Goal: Contribute content: Add original content to the website for others to see

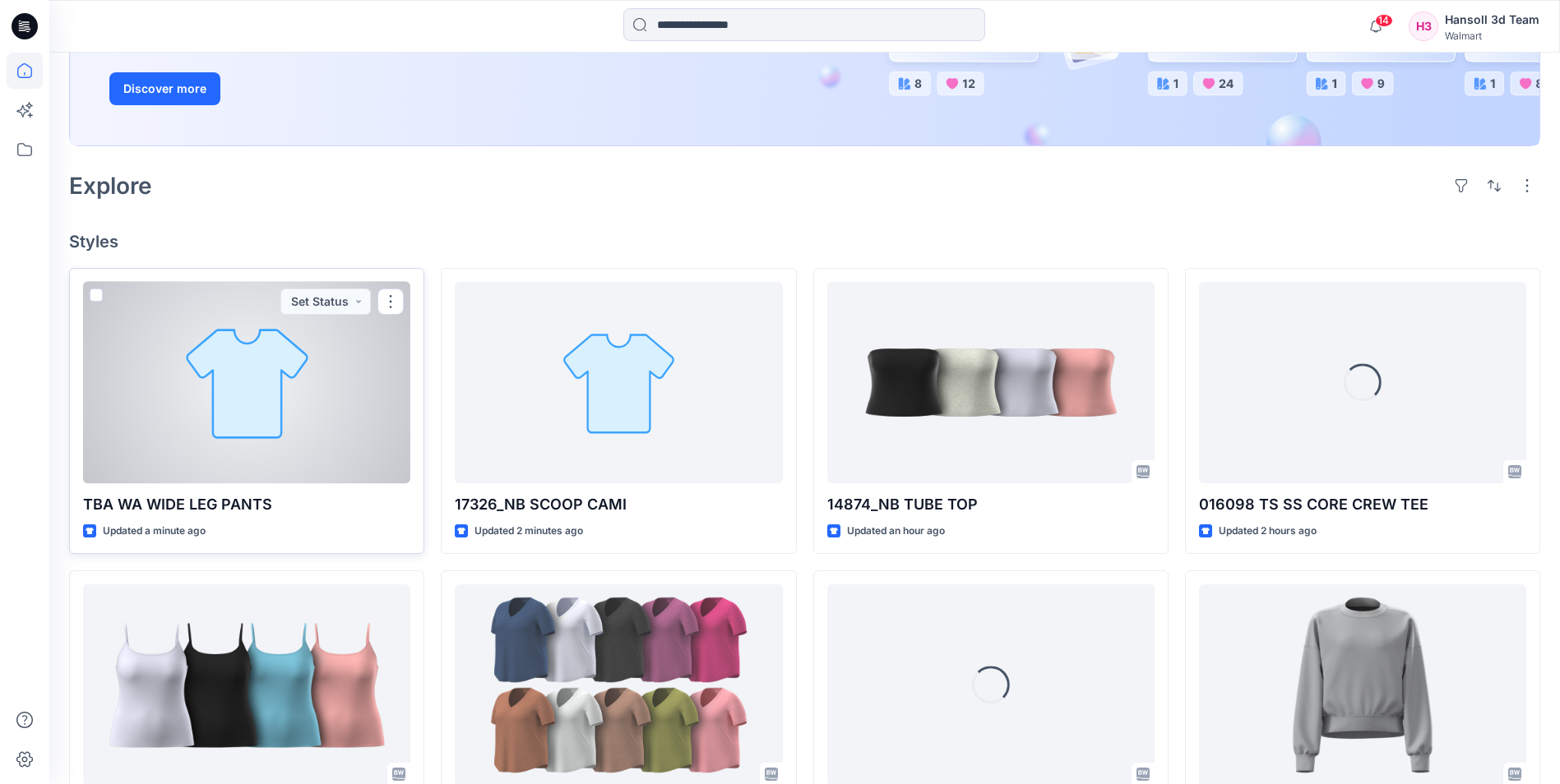
scroll to position [328, 0]
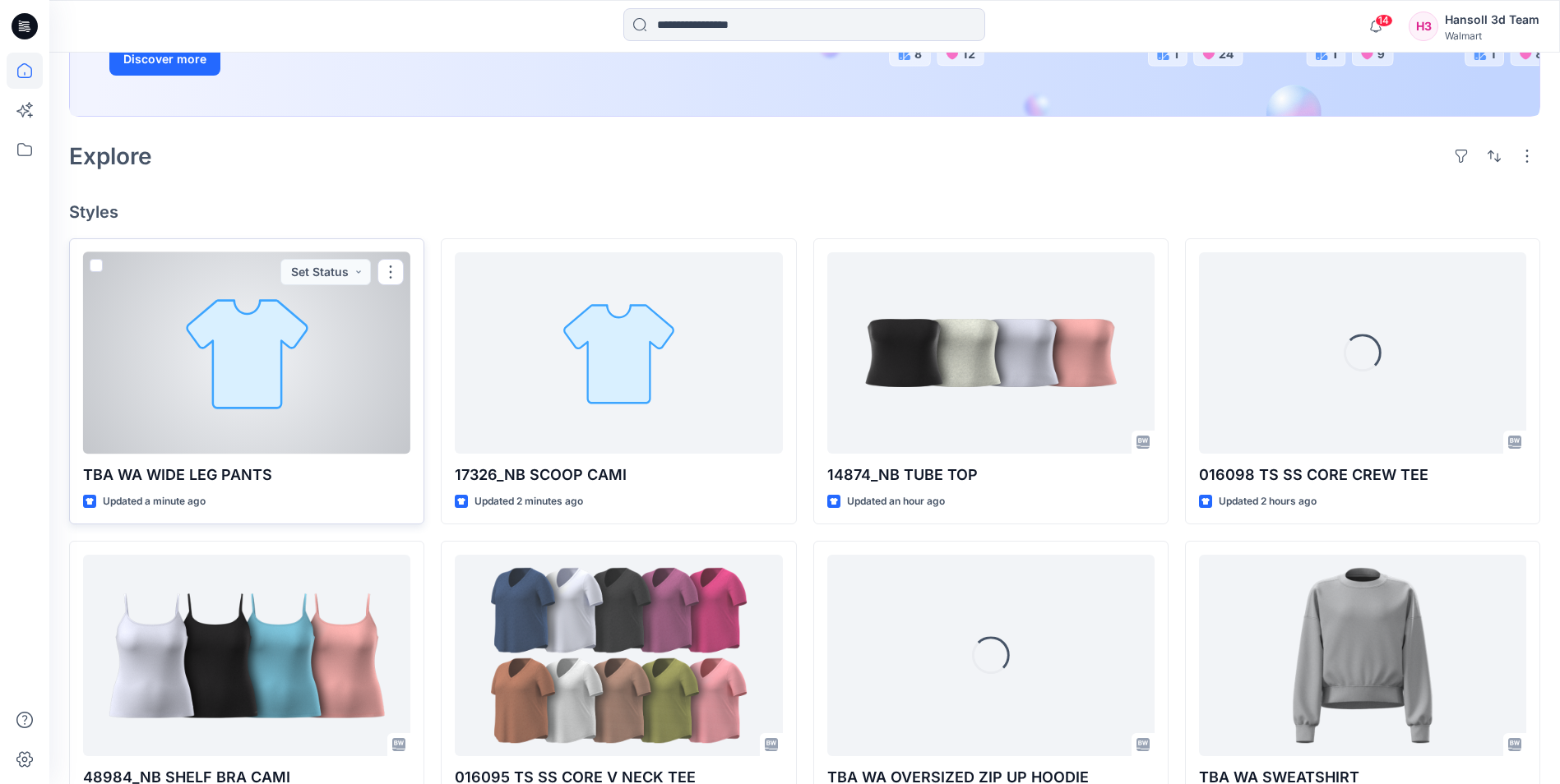
click at [240, 420] on div at bounding box center [247, 353] width 328 height 201
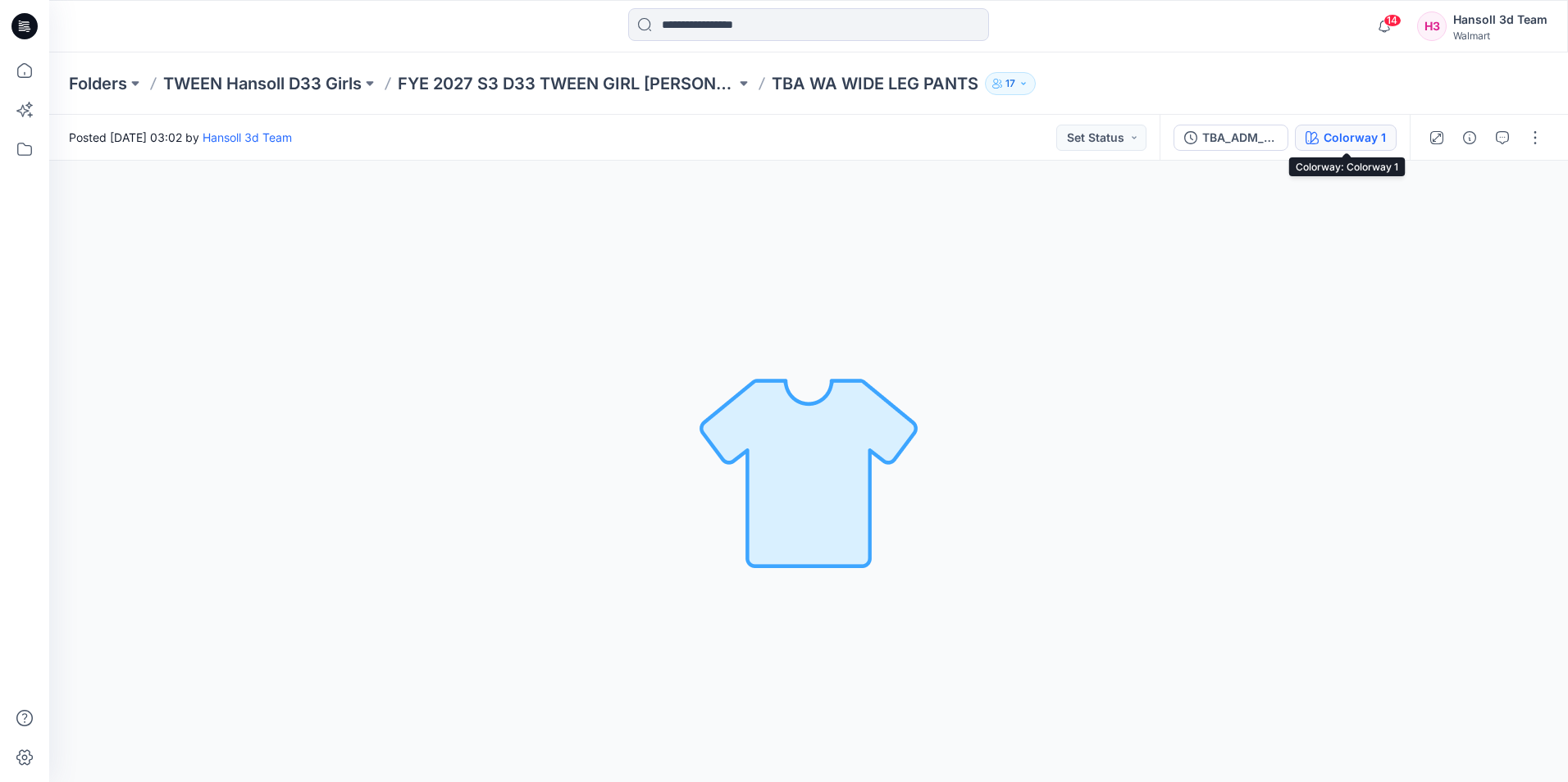
click at [1334, 137] on div "Colorway 1" at bounding box center [1355, 138] width 62 height 18
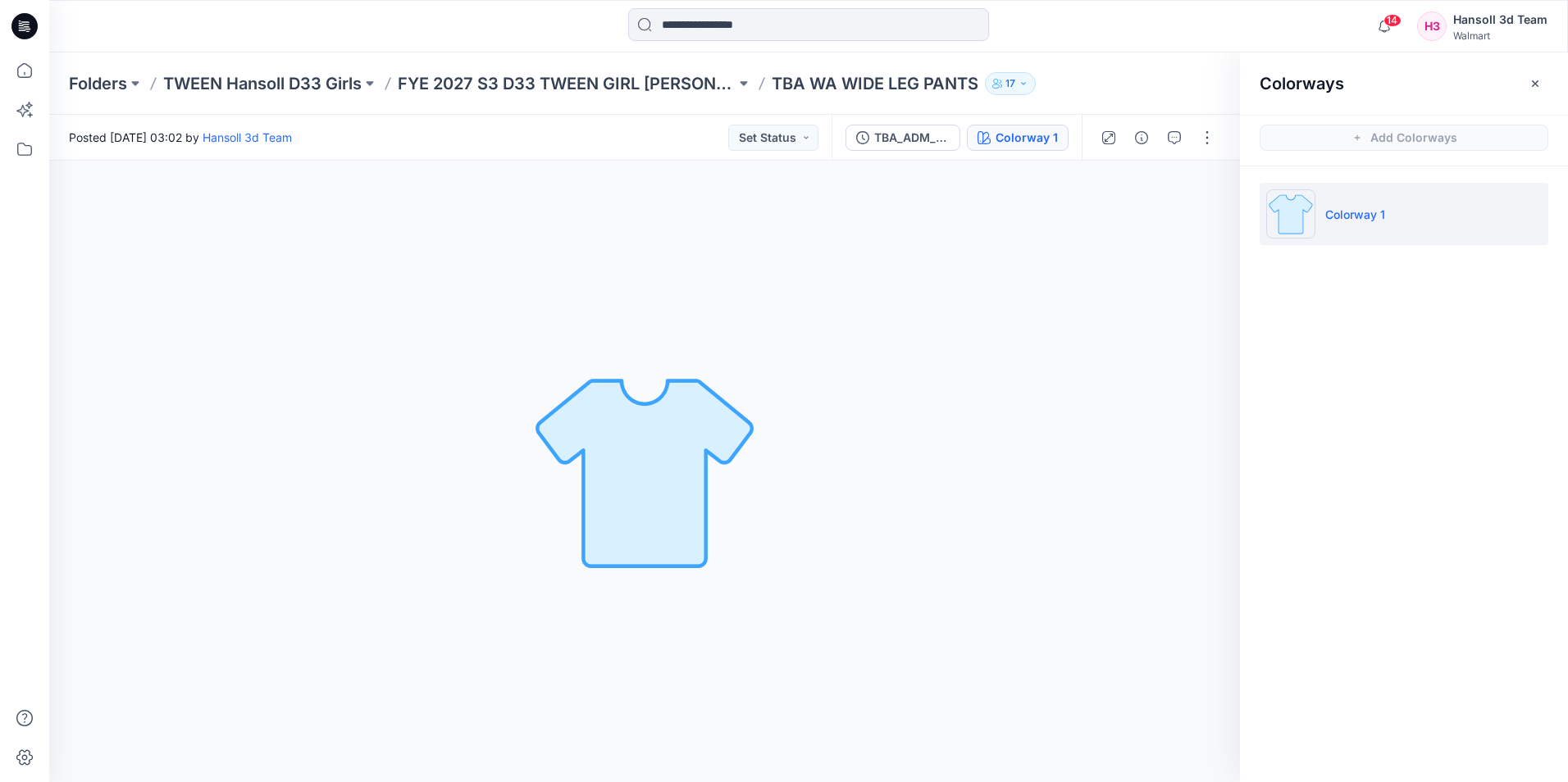
click at [1362, 210] on p "Colorway 1" at bounding box center [1355, 214] width 59 height 17
drag, startPoint x: 1362, startPoint y: 210, endPoint x: 1375, endPoint y: 221, distance: 17.0
click at [1384, 217] on p "Colorway 1" at bounding box center [1355, 214] width 59 height 17
click at [1379, 211] on p "Colorway 1" at bounding box center [1355, 214] width 59 height 17
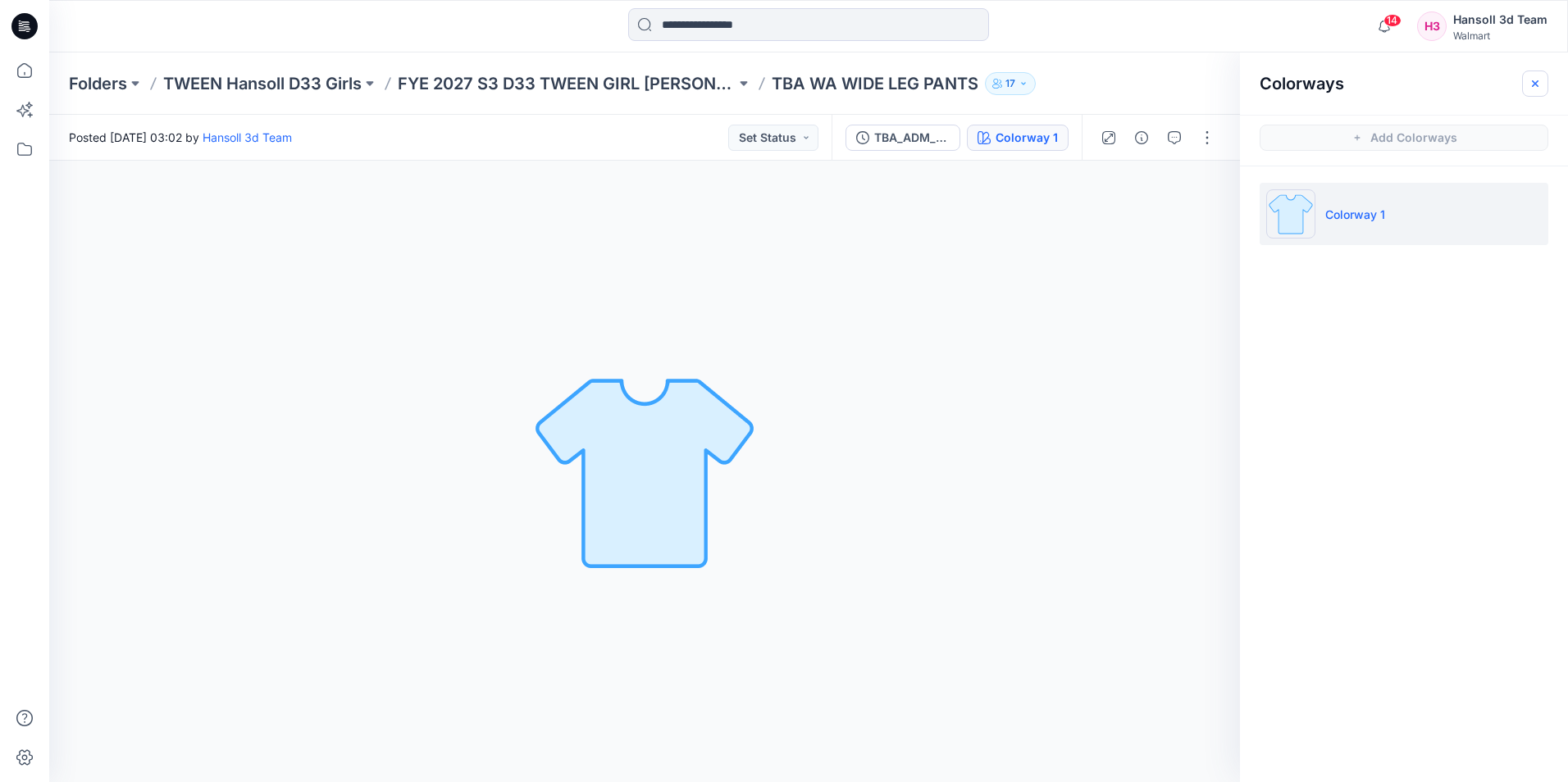
click at [1532, 81] on icon "button" at bounding box center [1535, 83] width 13 height 13
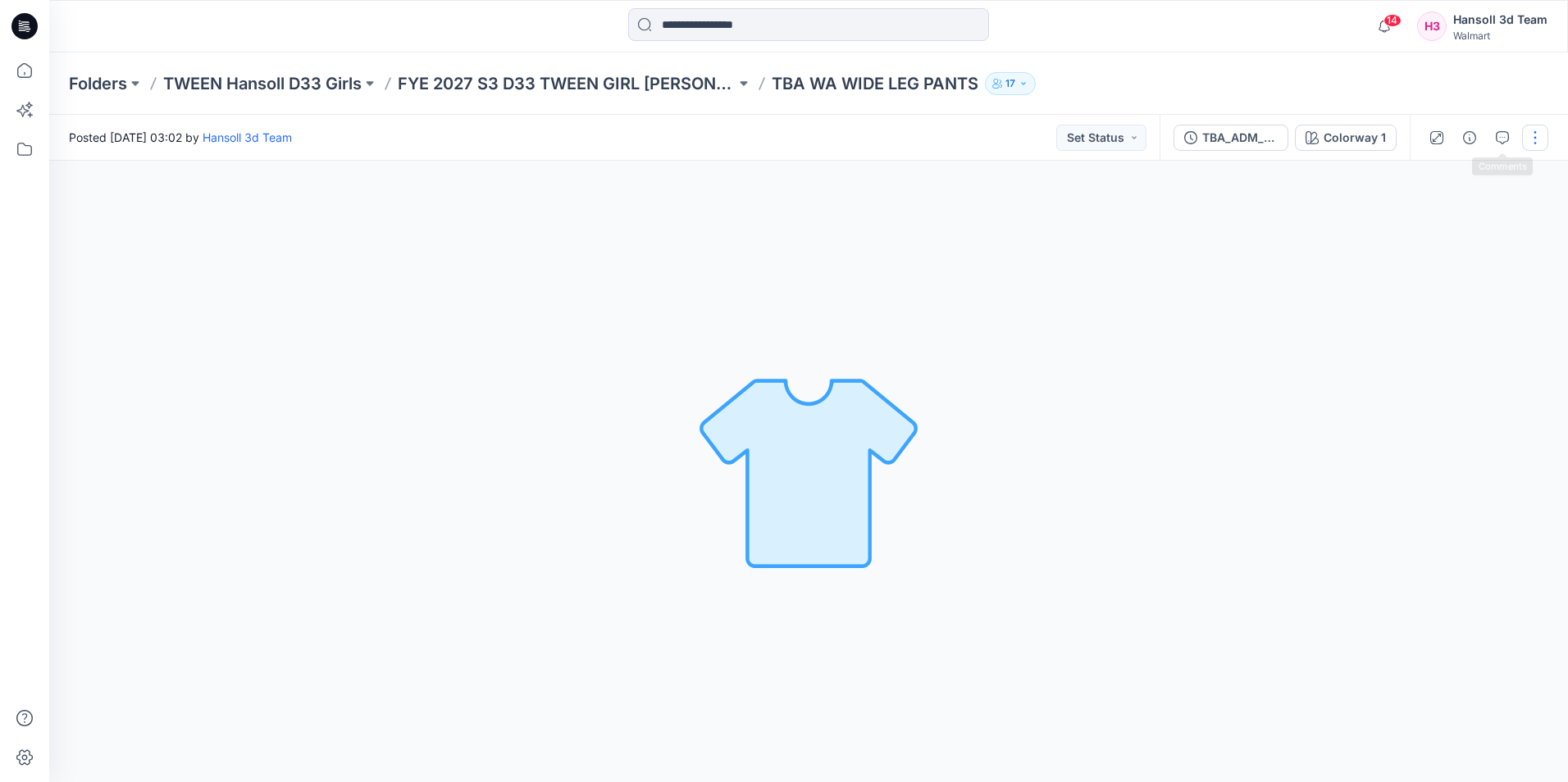
click at [1537, 131] on button "button" at bounding box center [1535, 138] width 27 height 27
click at [1430, 230] on p "Edit" at bounding box center [1430, 221] width 20 height 17
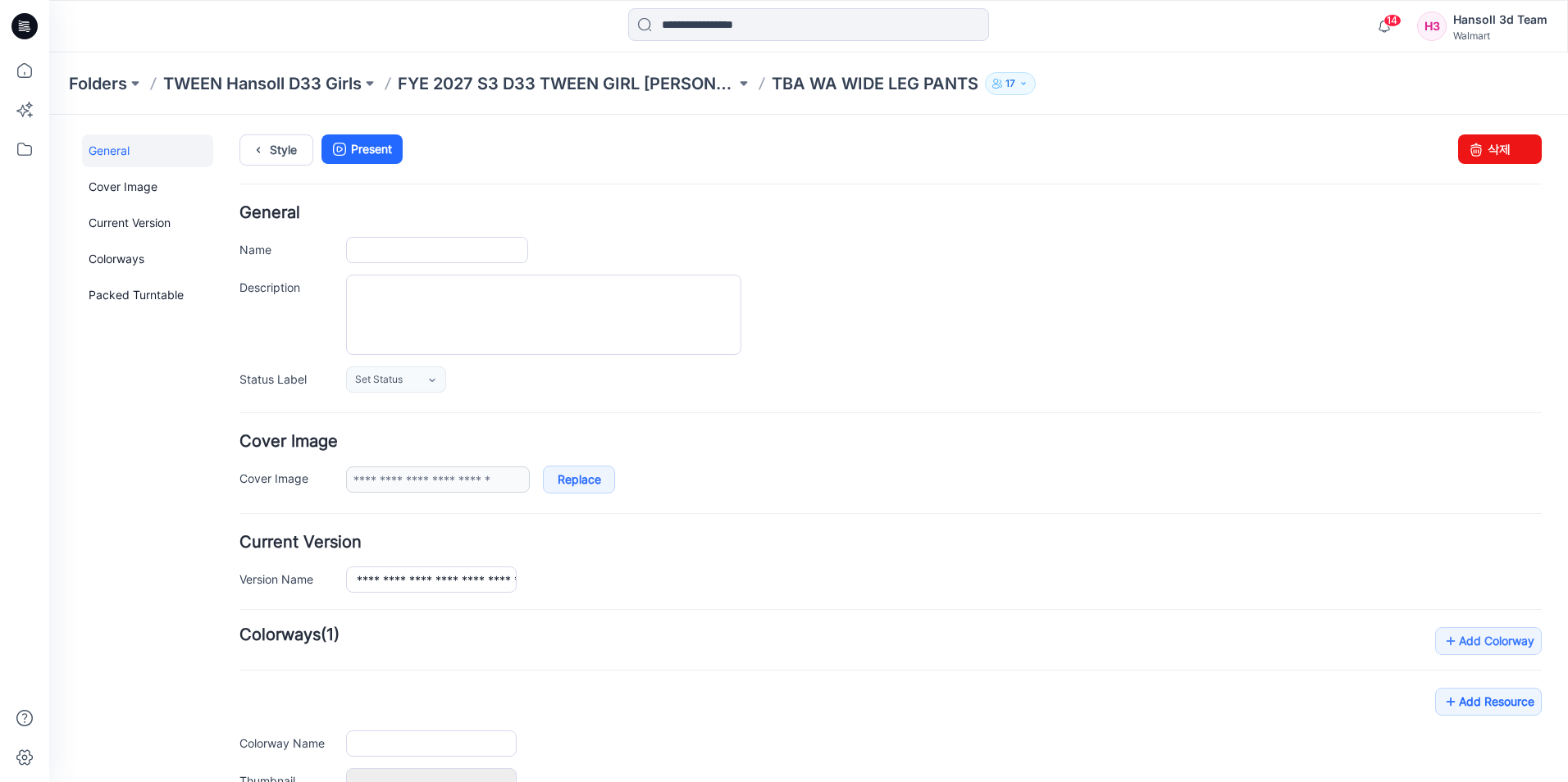
type input "**********"
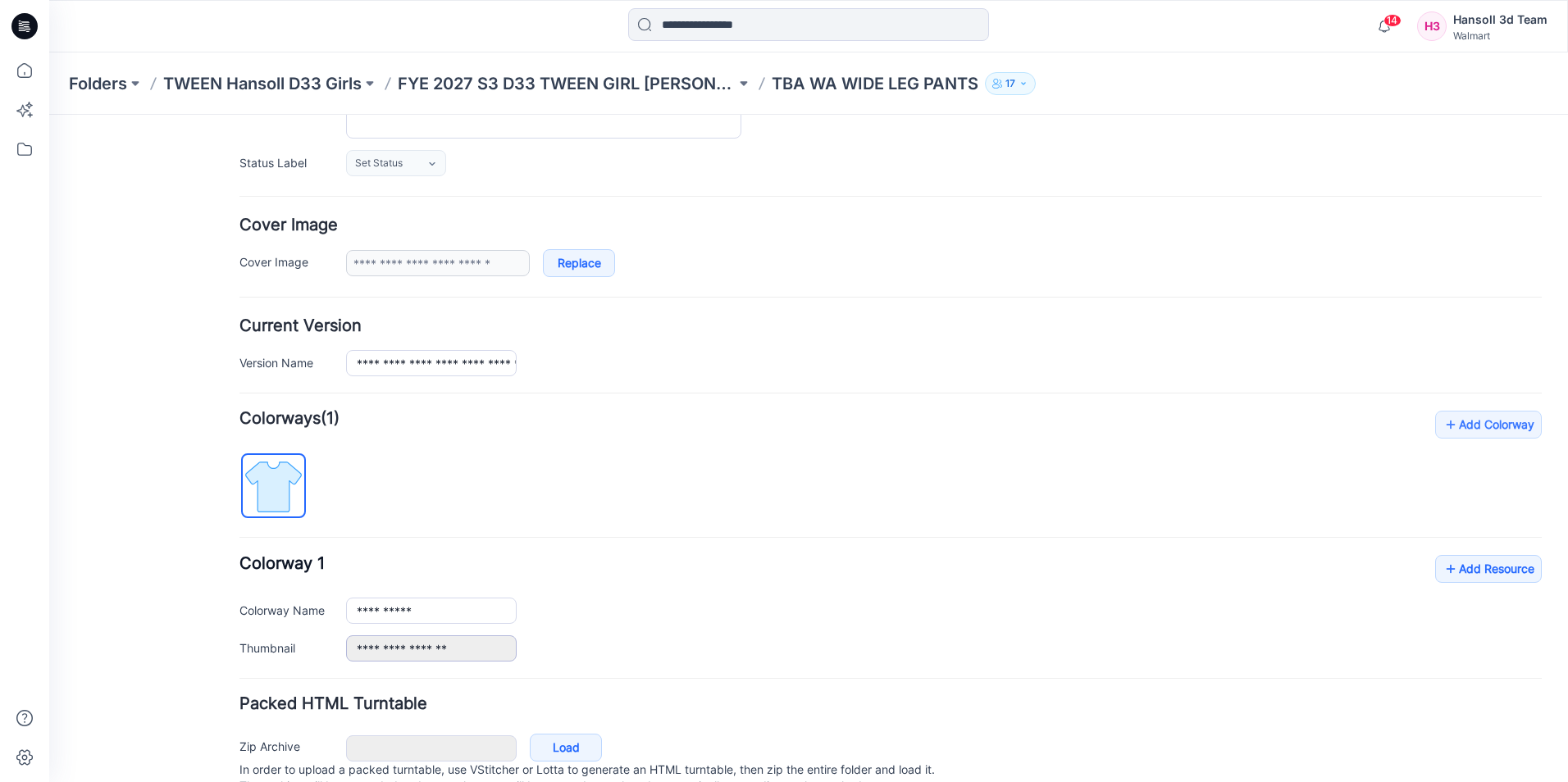
scroll to position [246, 0]
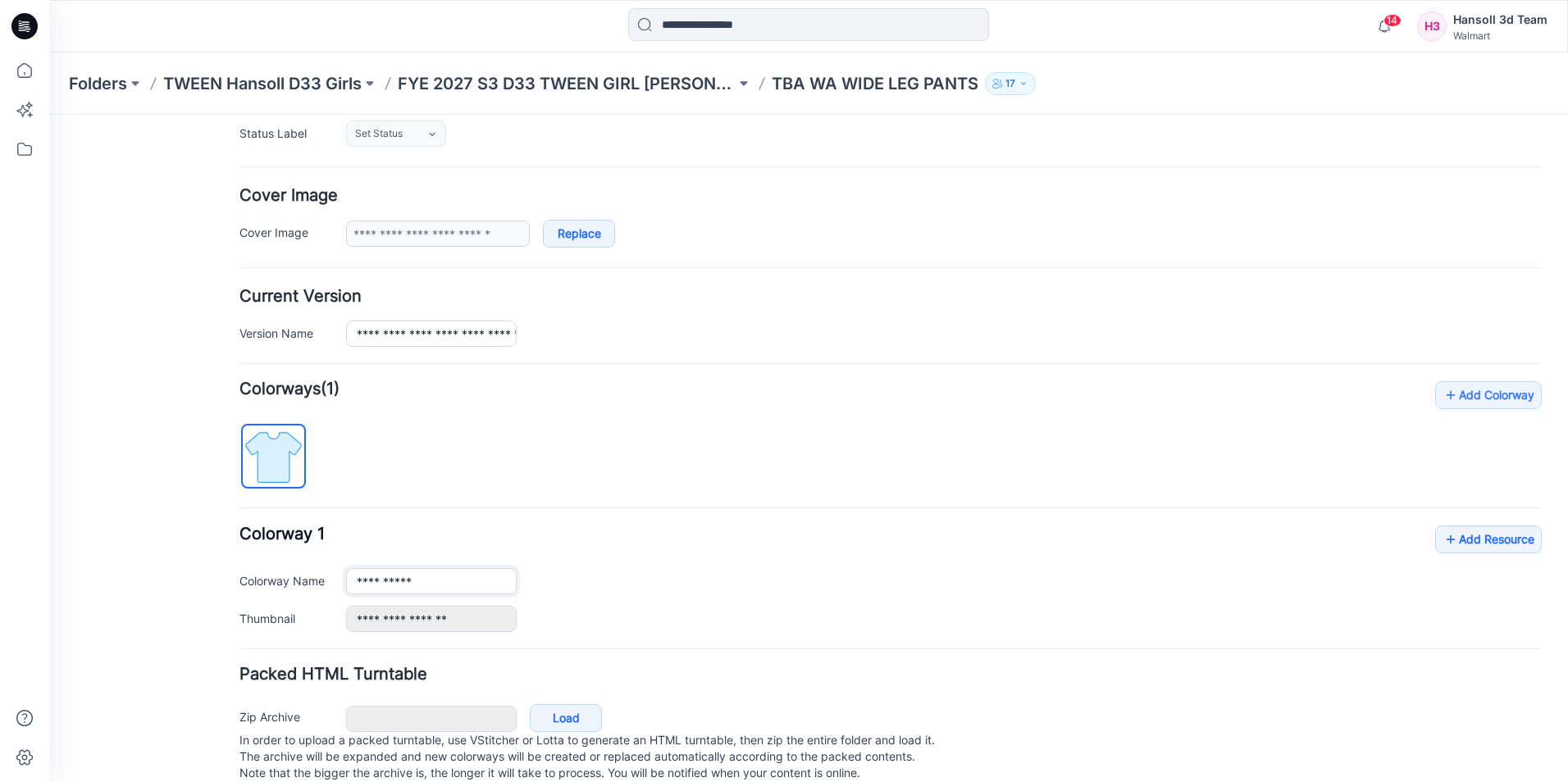
drag, startPoint x: 440, startPoint y: 581, endPoint x: 81, endPoint y: 572, distance: 359.1
click at [81, 572] on div "**********" at bounding box center [798, 336] width 1500 height 935
paste input "*"
type input "**********"
click at [661, 568] on div "**********" at bounding box center [944, 581] width 1196 height 27
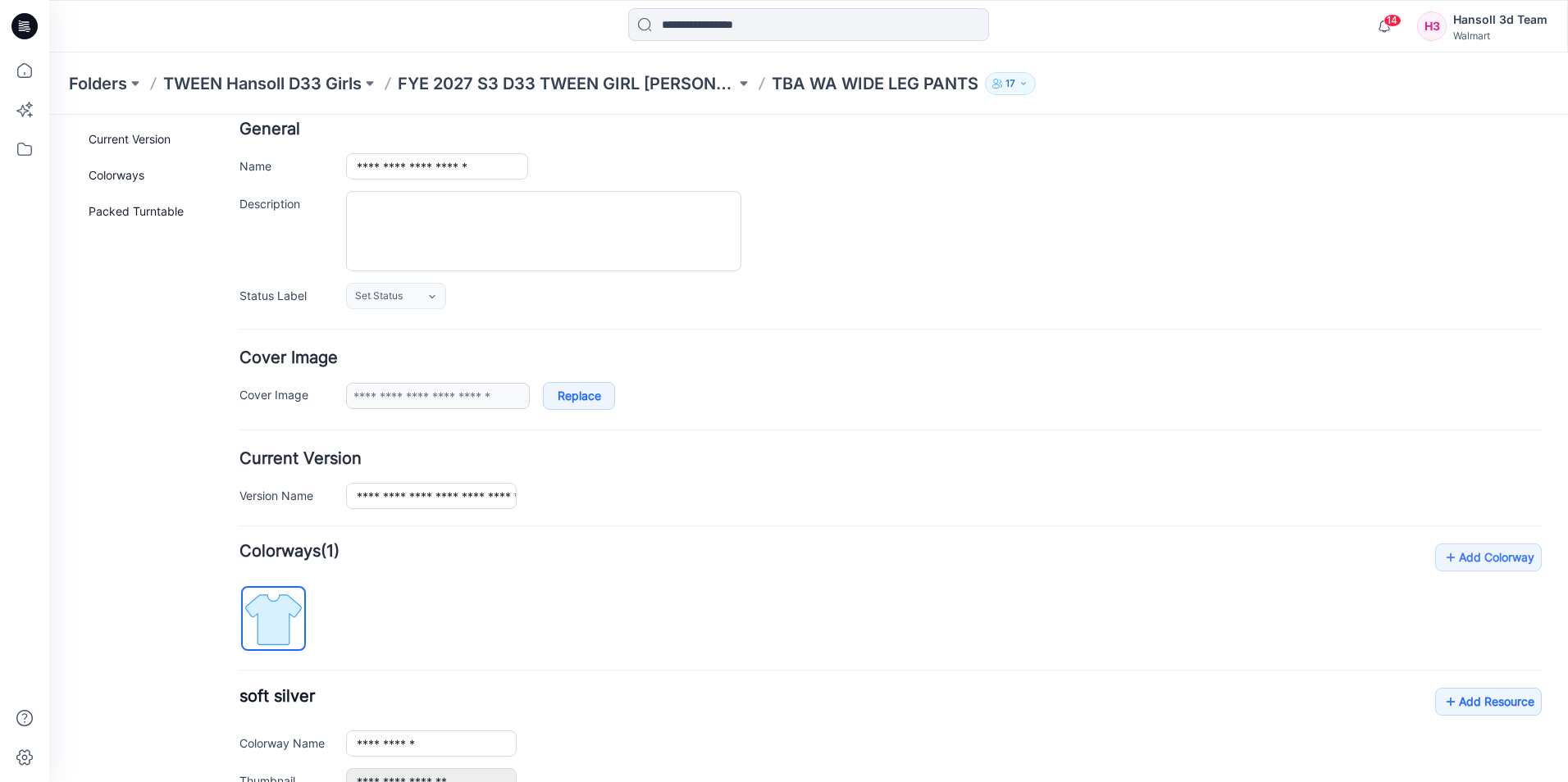
scroll to position [0, 0]
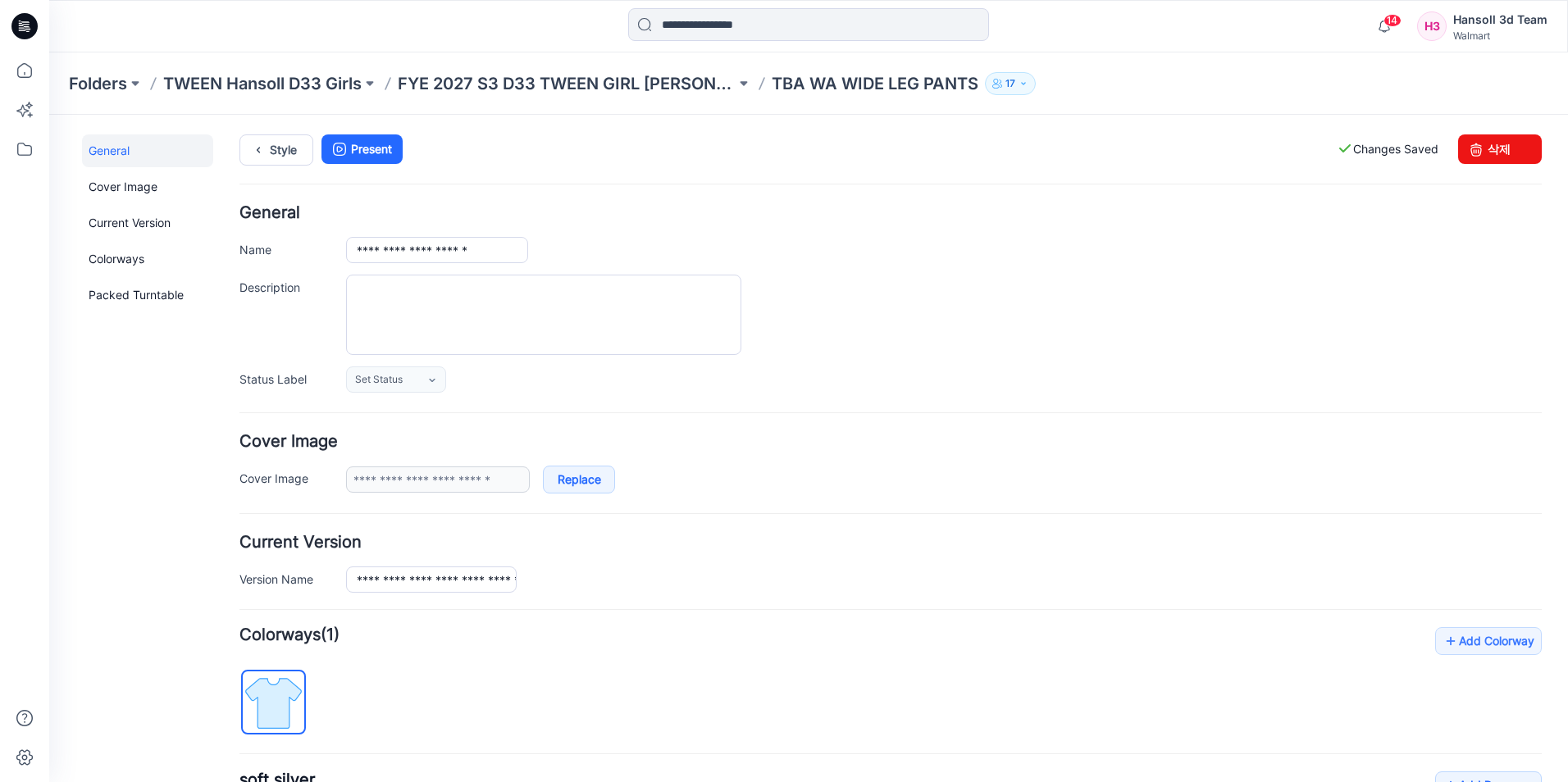
click at [1350, 156] on label "Changes Saved" at bounding box center [1388, 148] width 102 height 29
click at [277, 149] on link "Style" at bounding box center [276, 149] width 74 height 31
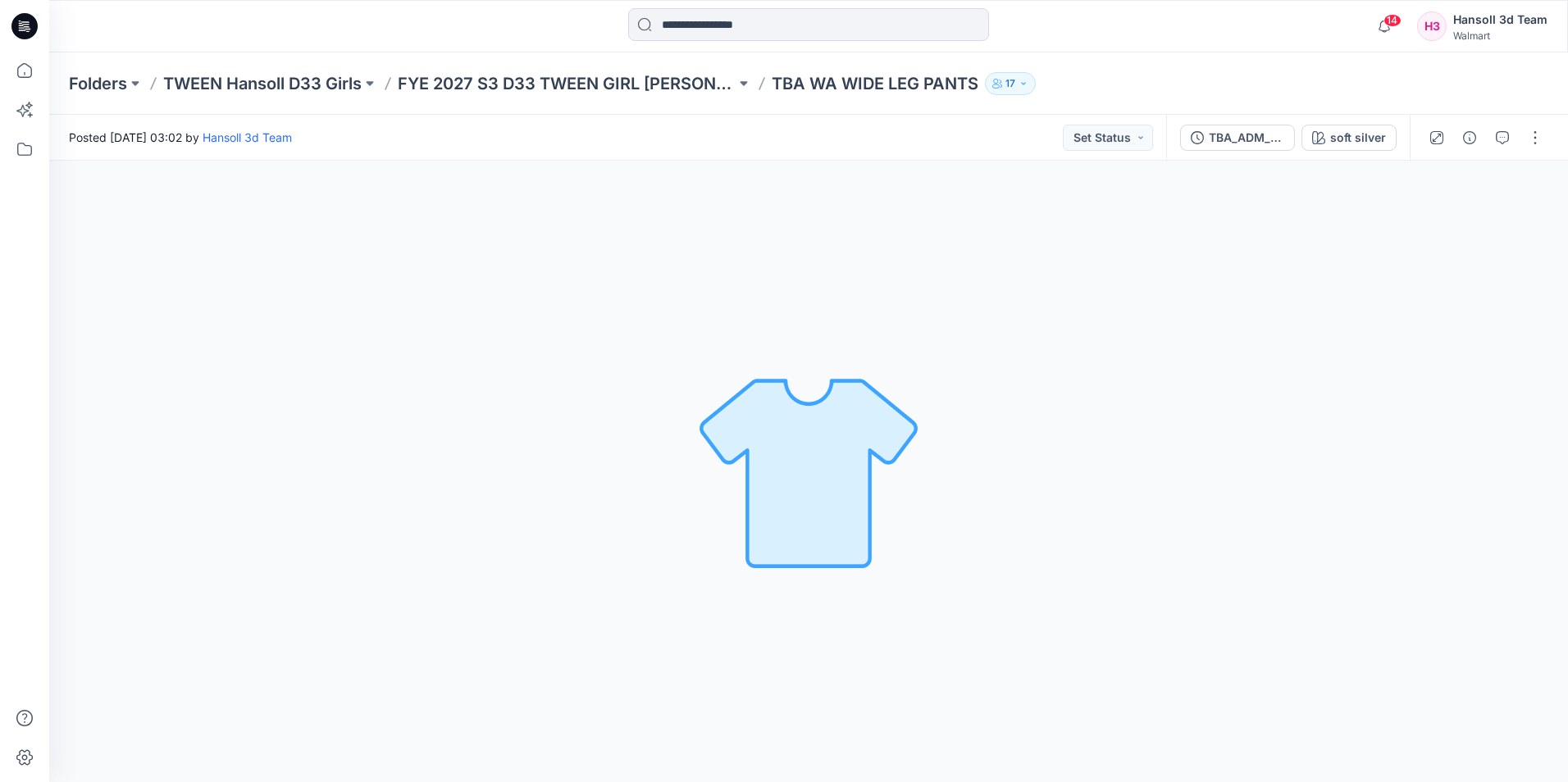
click at [853, 140] on div "Posted Thursday, September 04, 2025 03:02 by Hansoll 3d Team Set Status" at bounding box center [607, 137] width 1117 height 45
click at [611, 88] on p "FYE 2027 S3 D33 TWEEN GIRL [PERSON_NAME]" at bounding box center [566, 83] width 338 height 23
